Goal: Find specific page/section: Locate a particular part of the current website

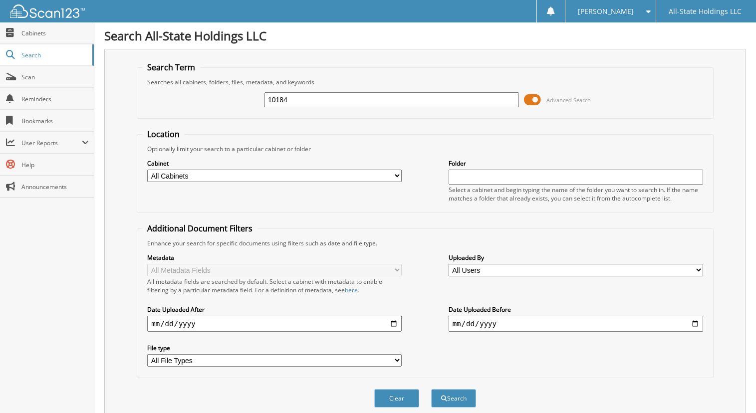
type input "10184"
click at [431, 389] on button "Search" at bounding box center [453, 398] width 45 height 18
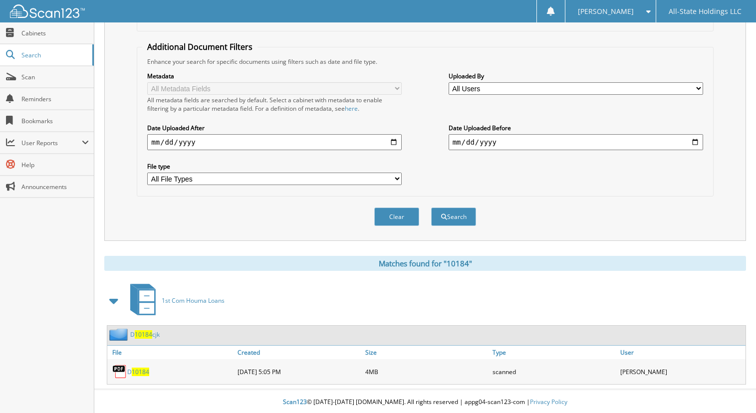
scroll to position [184, 0]
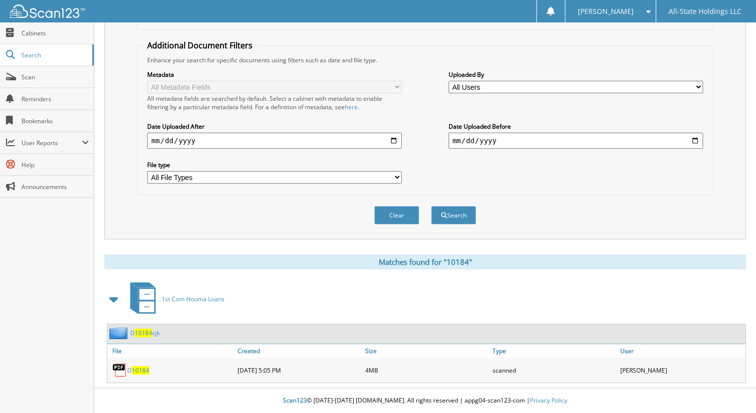
click at [142, 333] on span "10184" at bounding box center [143, 333] width 17 height 8
